Goal: Transaction & Acquisition: Subscribe to service/newsletter

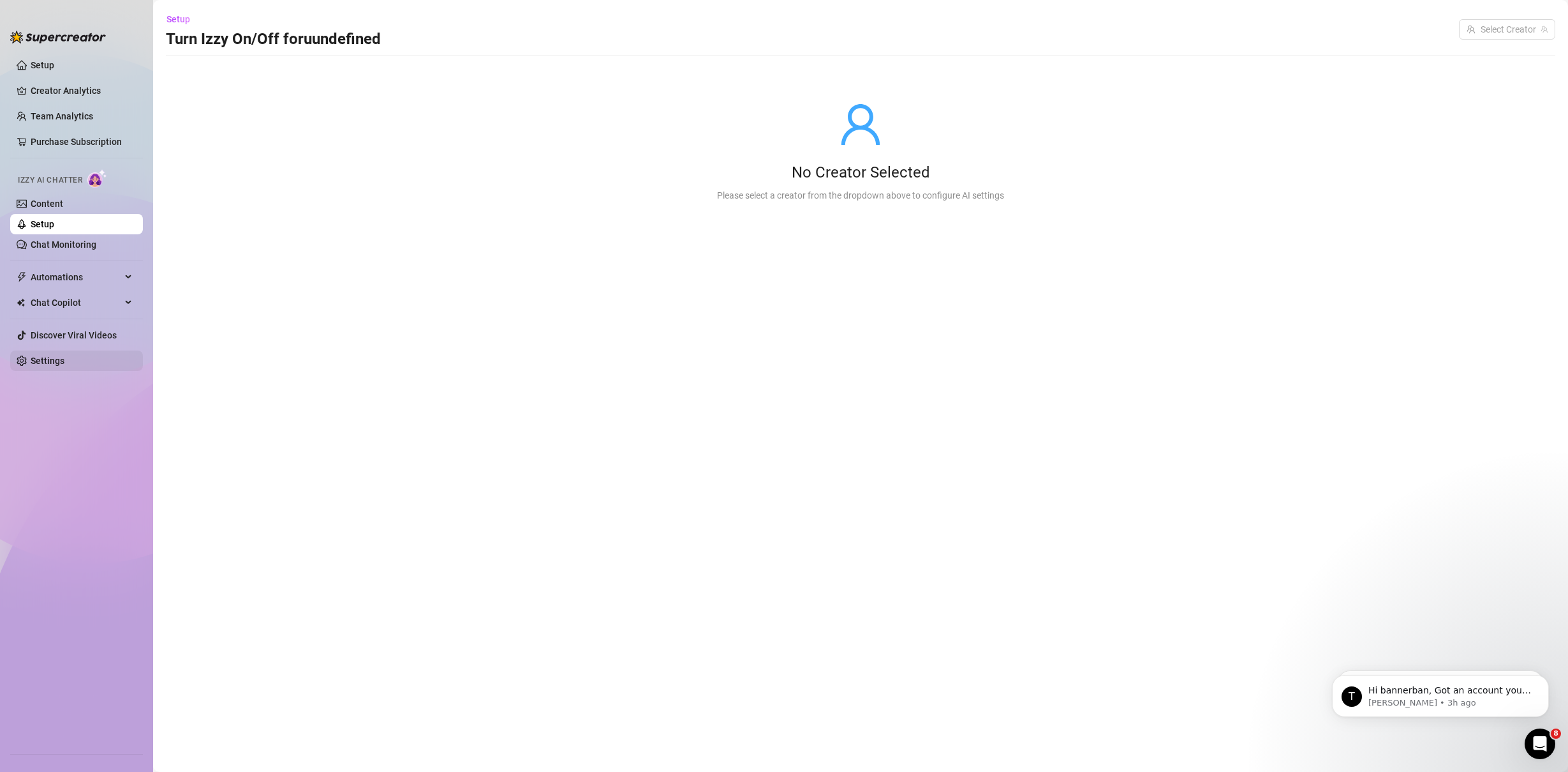
click at [65, 361] on link "Settings" at bounding box center [47, 361] width 34 height 10
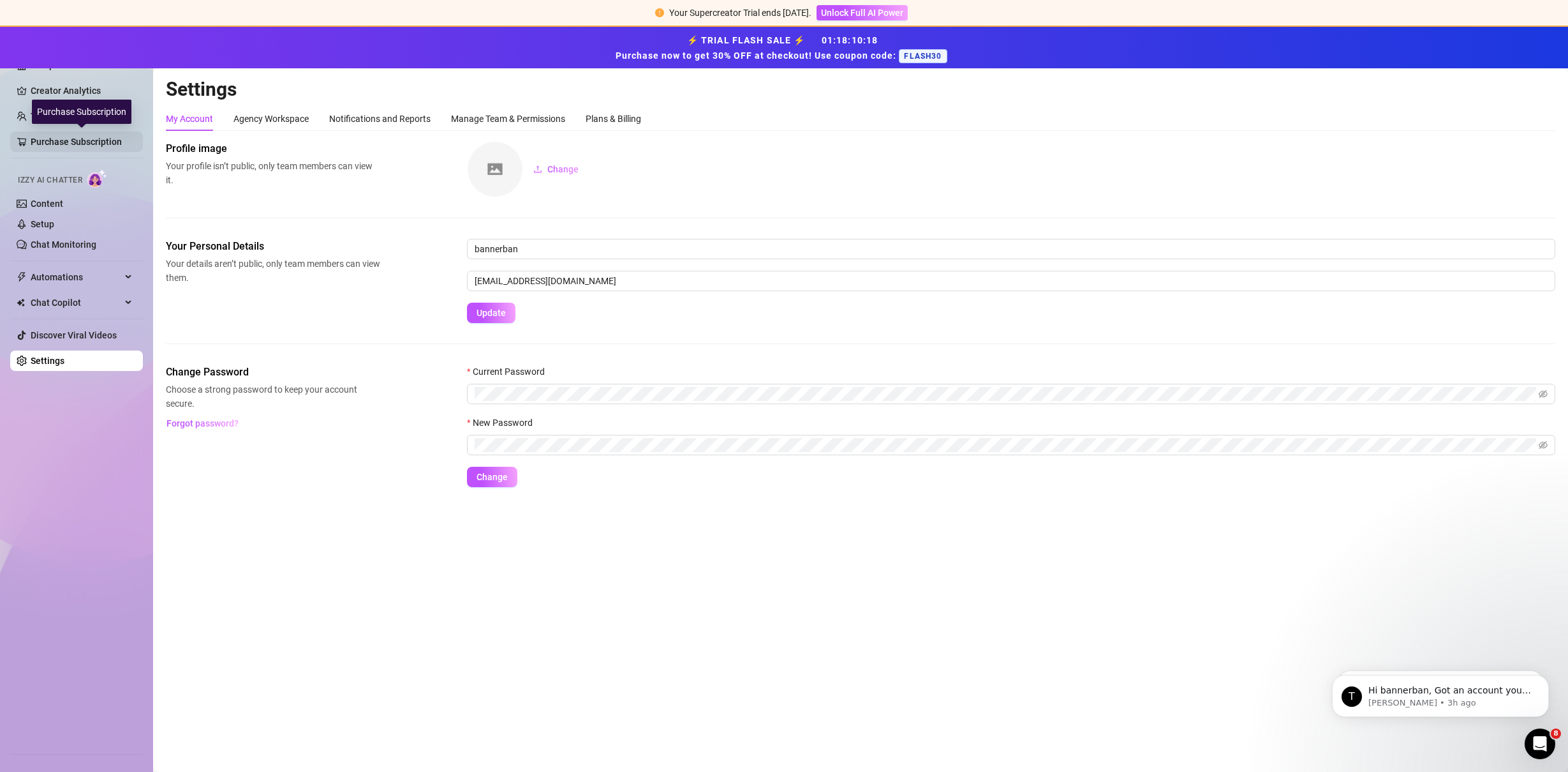
click at [107, 143] on link "Purchase Subscription" at bounding box center [81, 141] width 102 height 20
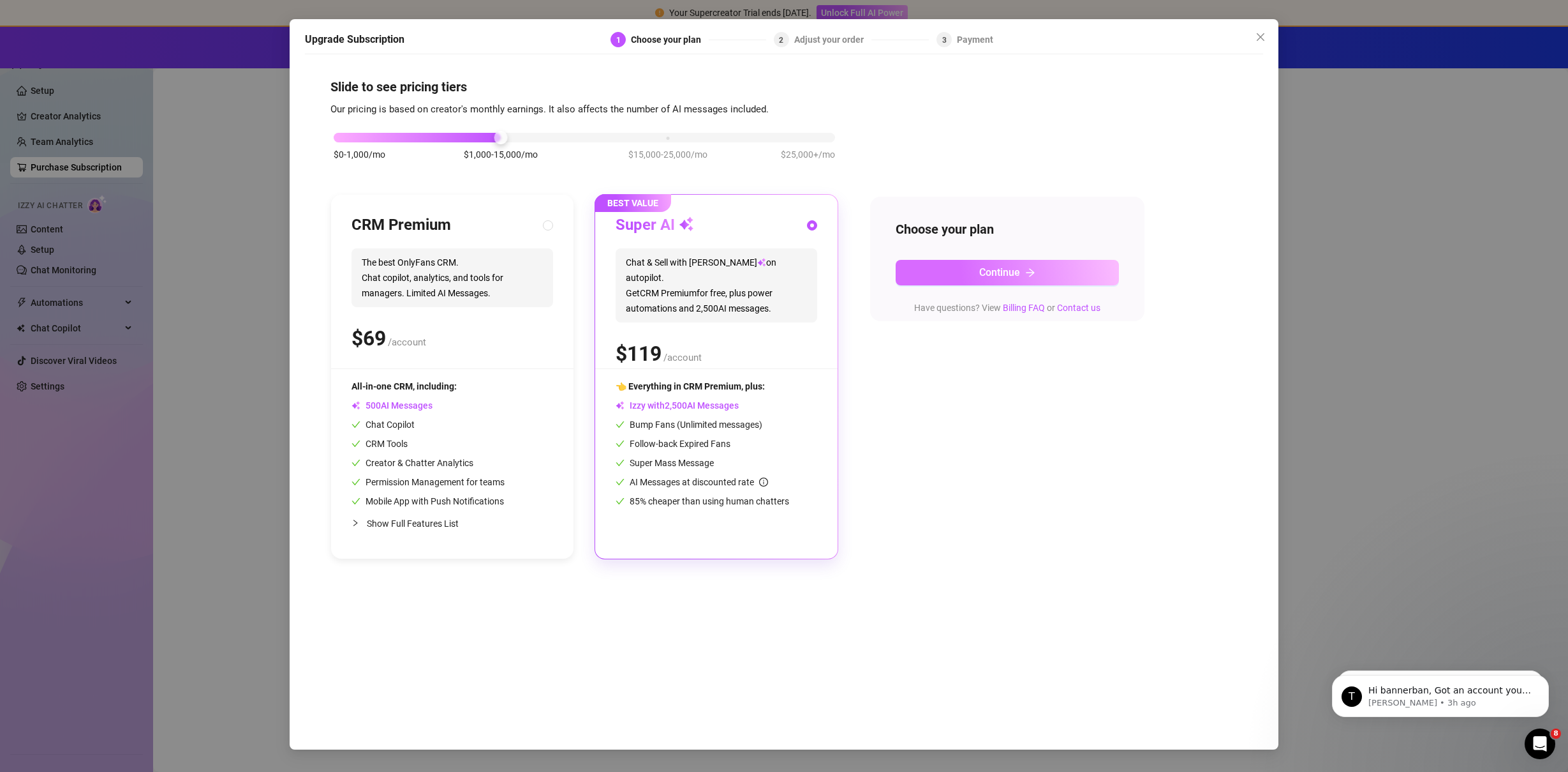
click at [967, 281] on button "Continue" at bounding box center [1008, 272] width 224 height 25
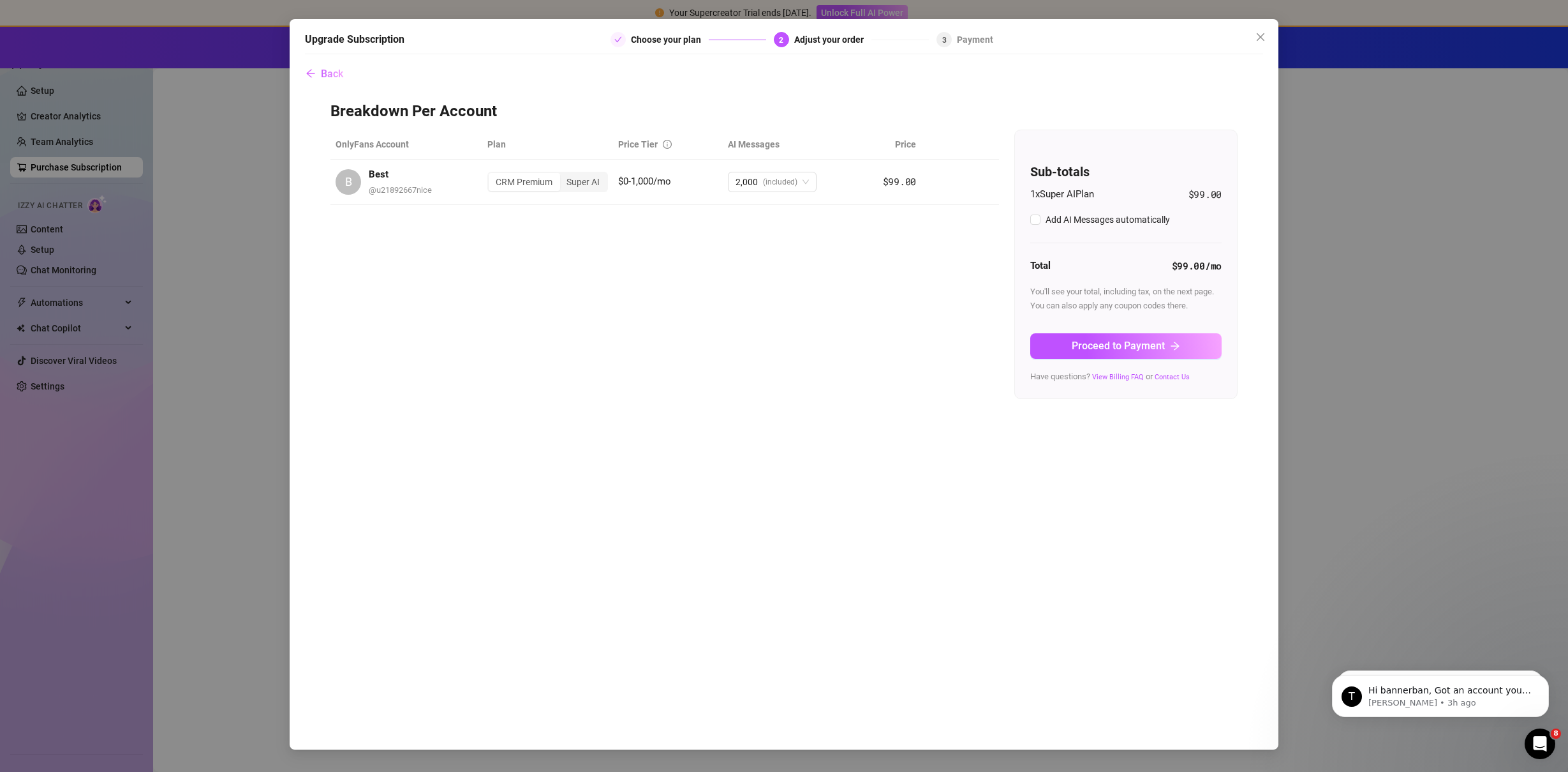
checkbox input "true"
click at [1099, 347] on span "Proceed to Payment" at bounding box center [1118, 345] width 93 height 12
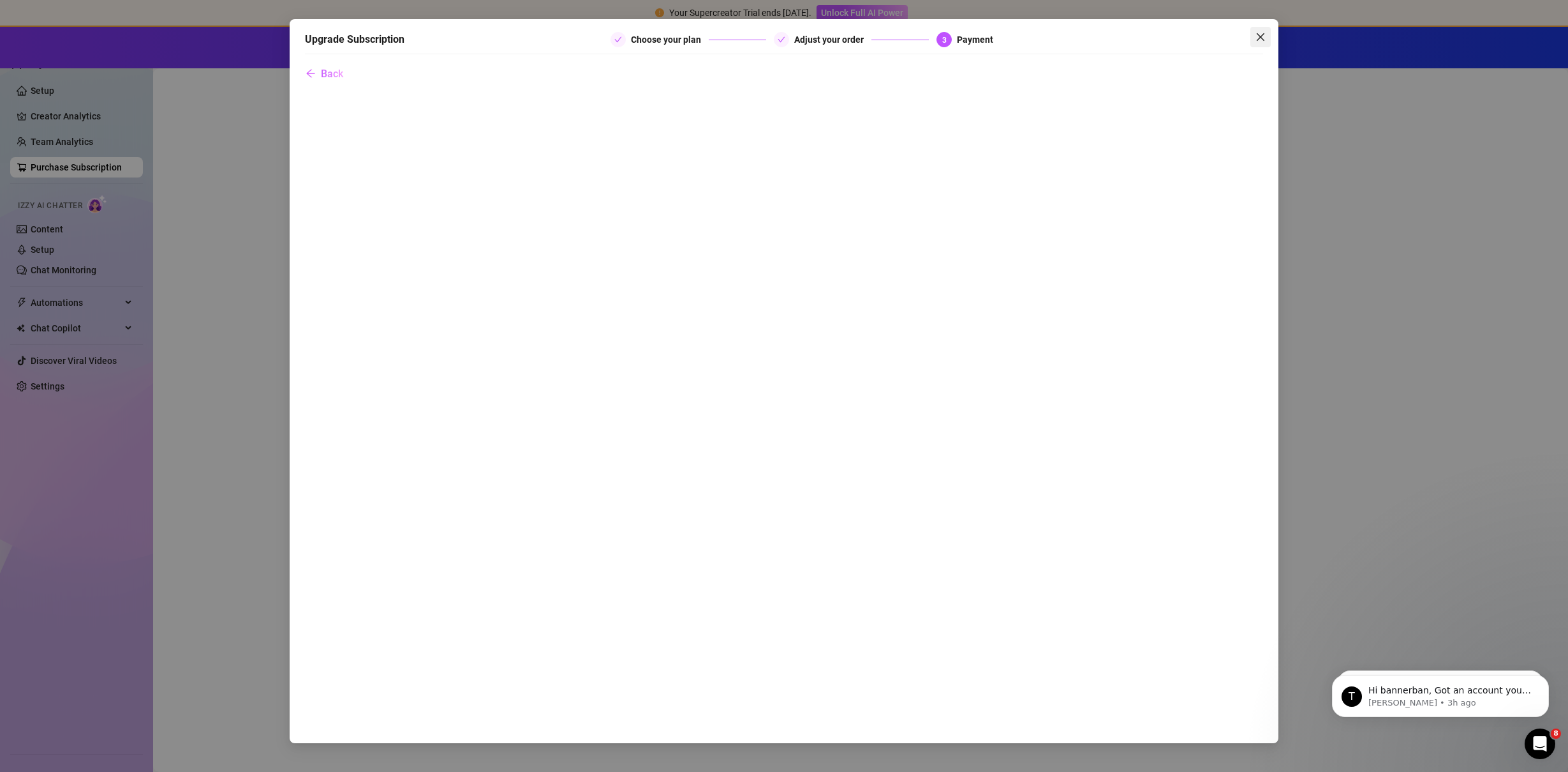
click at [1268, 38] on span "Close" at bounding box center [1261, 37] width 20 height 10
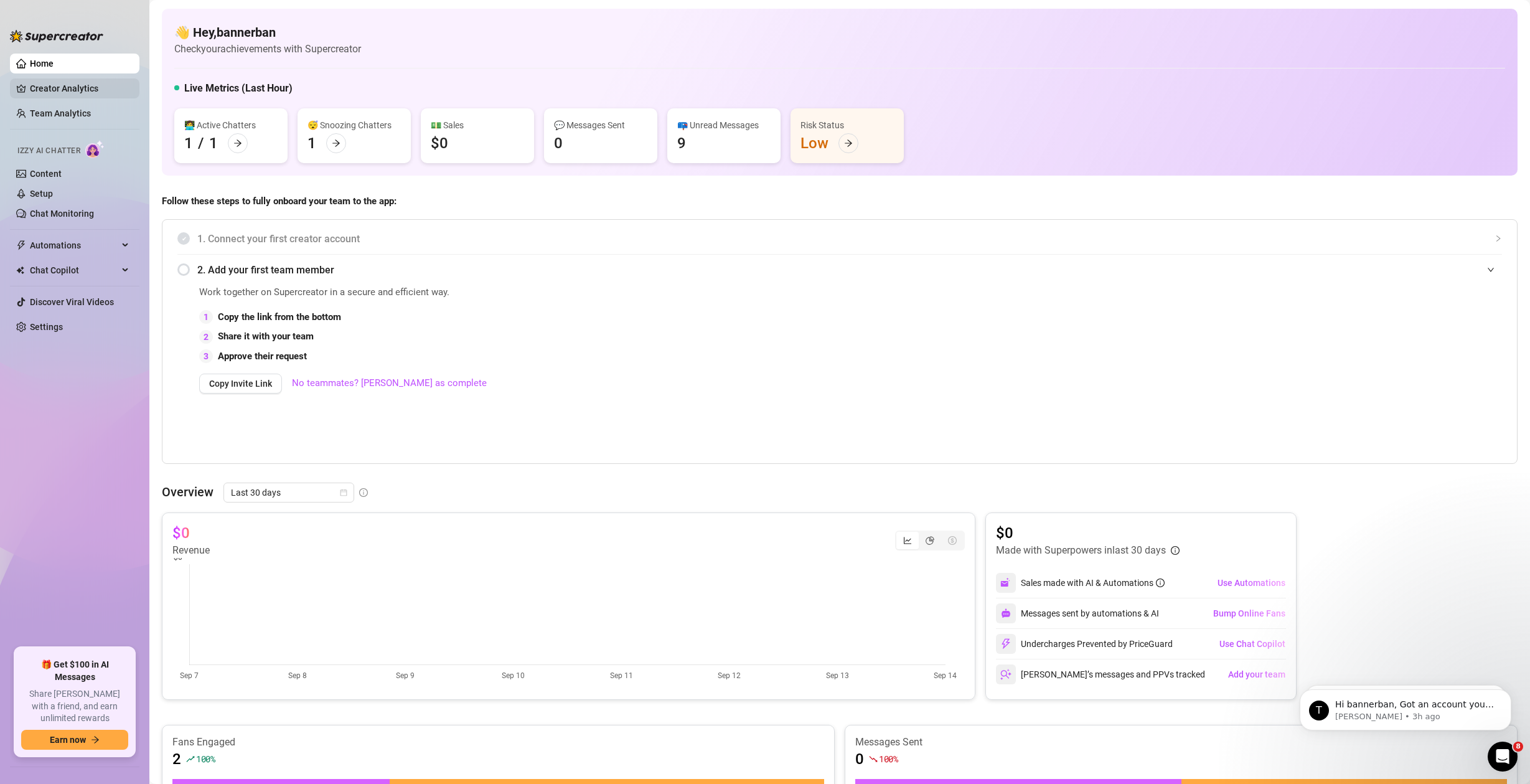
click at [62, 90] on link "Creator Analytics" at bounding box center [79, 88] width 100 height 20
click at [62, 88] on link "Creator Analytics" at bounding box center [79, 88] width 100 height 20
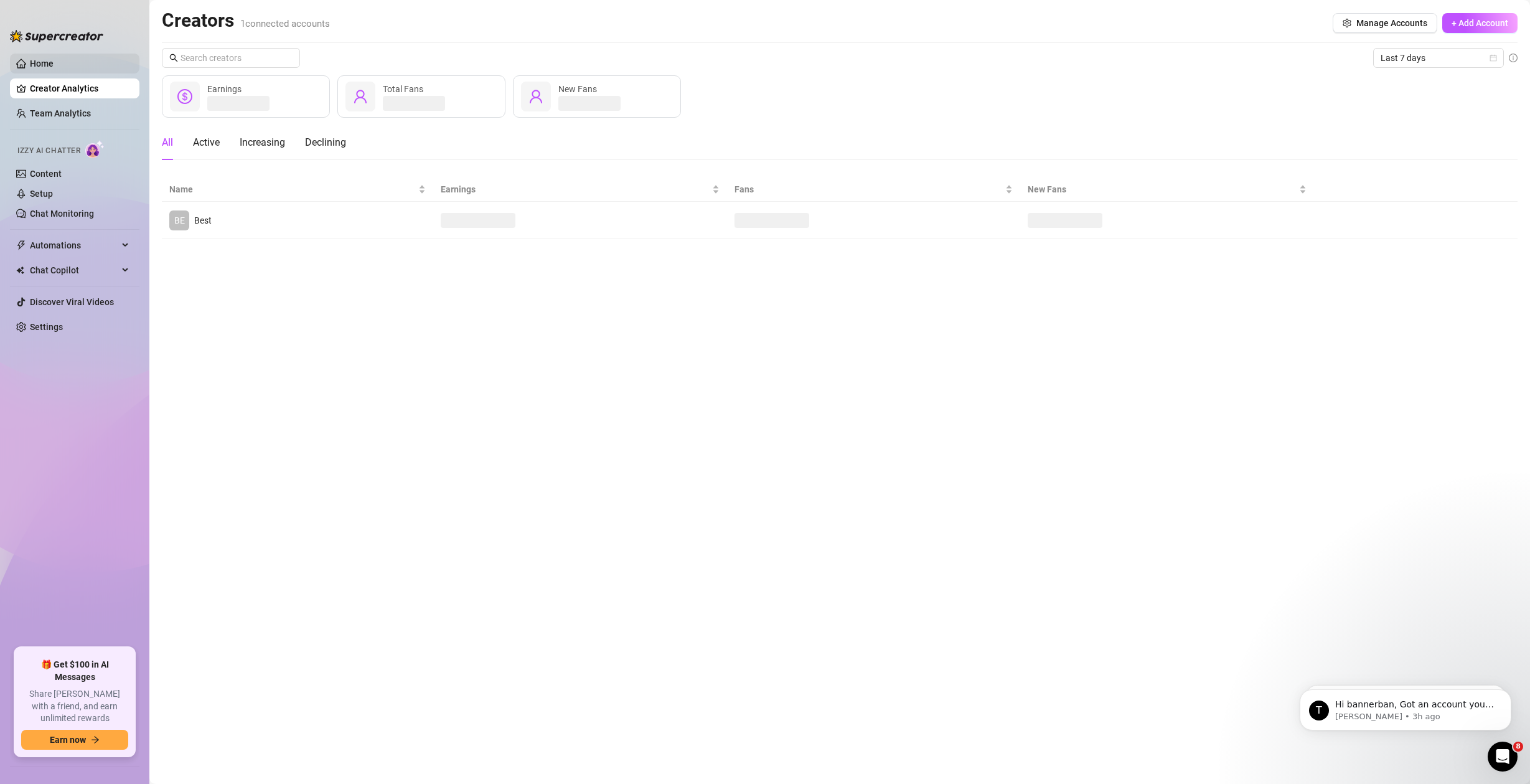
click at [54, 69] on link "Home" at bounding box center [42, 63] width 24 height 10
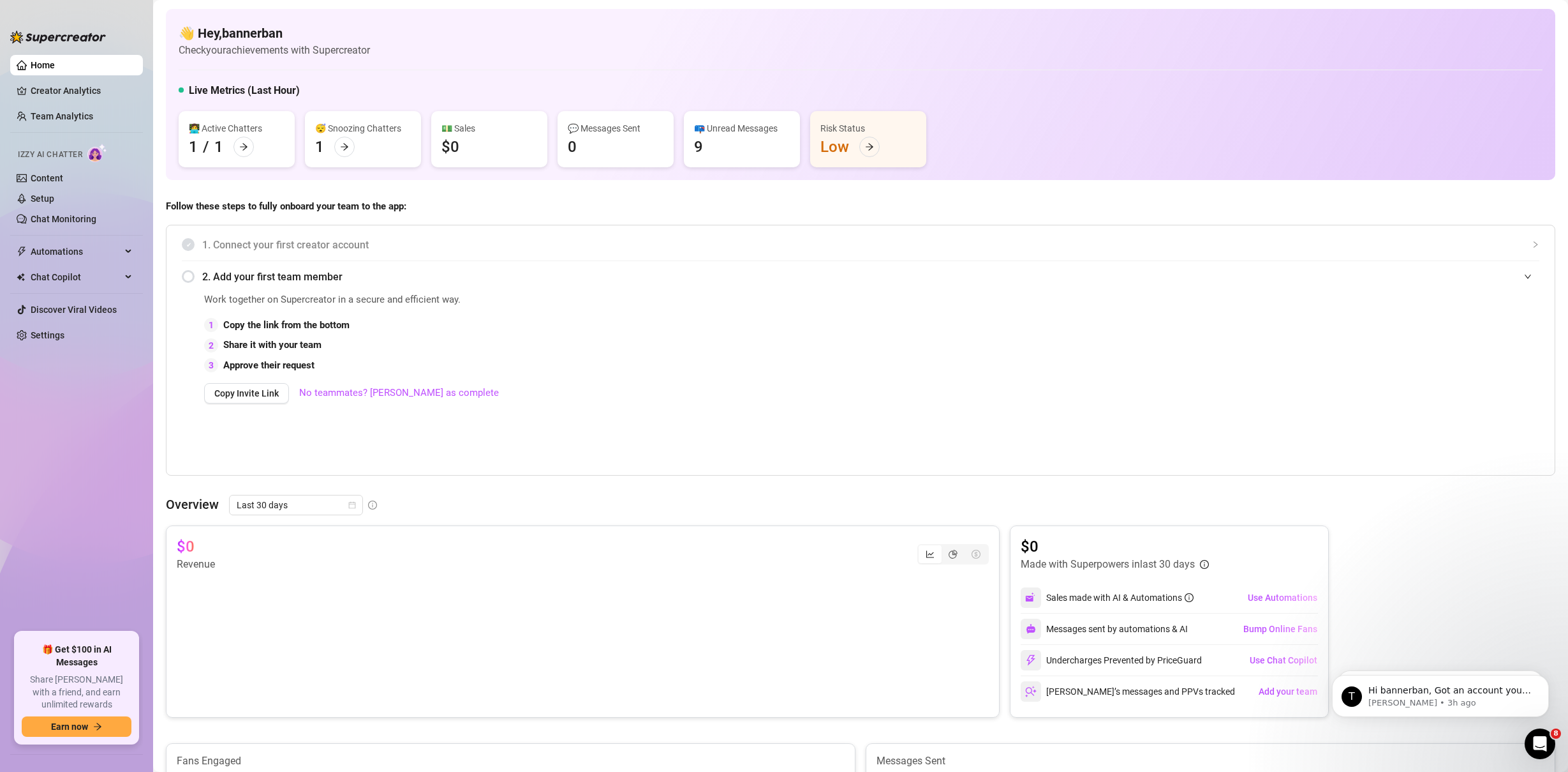
click at [48, 68] on link "Home" at bounding box center [43, 65] width 25 height 10
